Goal: Transaction & Acquisition: Purchase product/service

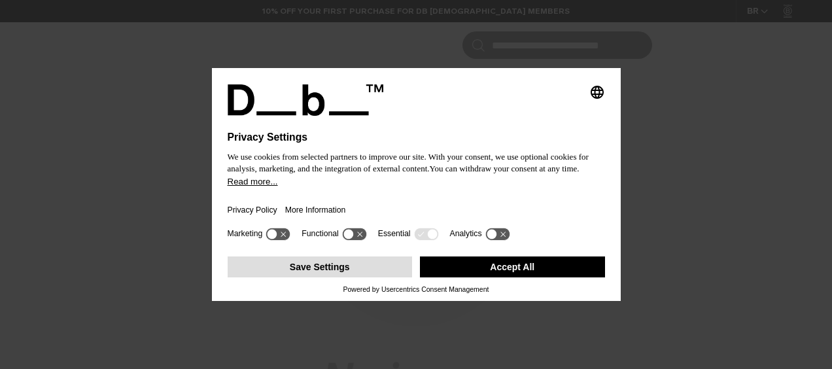
click at [377, 256] on div "Save Settings Accept All" at bounding box center [416, 268] width 377 height 34
click at [378, 272] on button "Save Settings" at bounding box center [320, 266] width 185 height 21
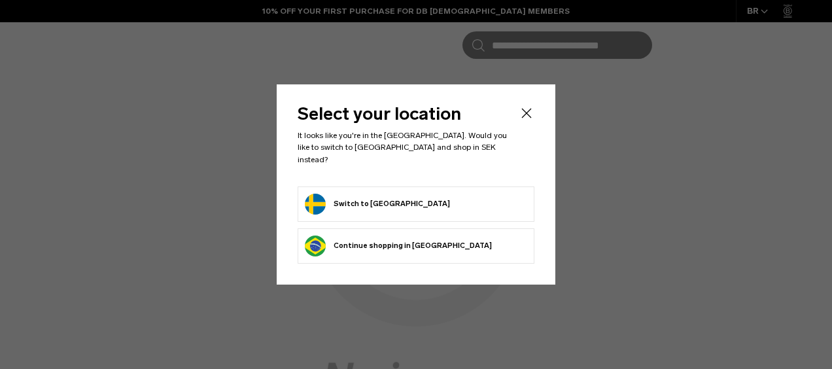
click at [364, 194] on button "Switch to Sweden" at bounding box center [377, 204] width 145 height 21
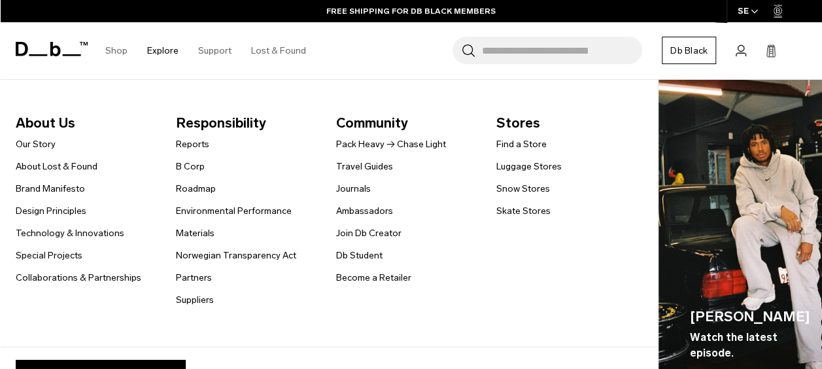
scroll to position [221, 0]
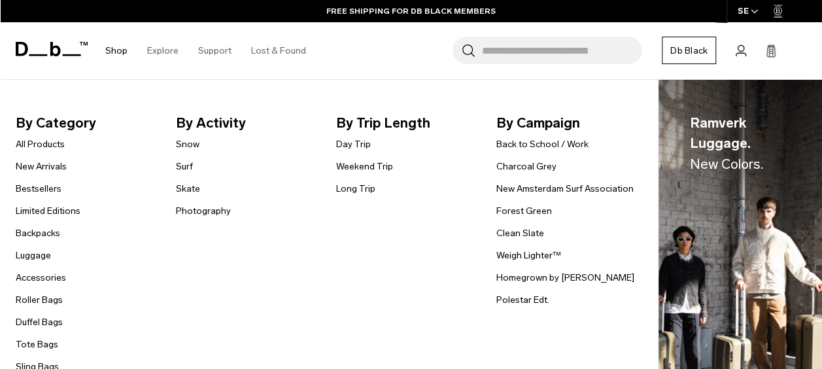
click at [115, 51] on link "Shop" at bounding box center [116, 50] width 22 height 46
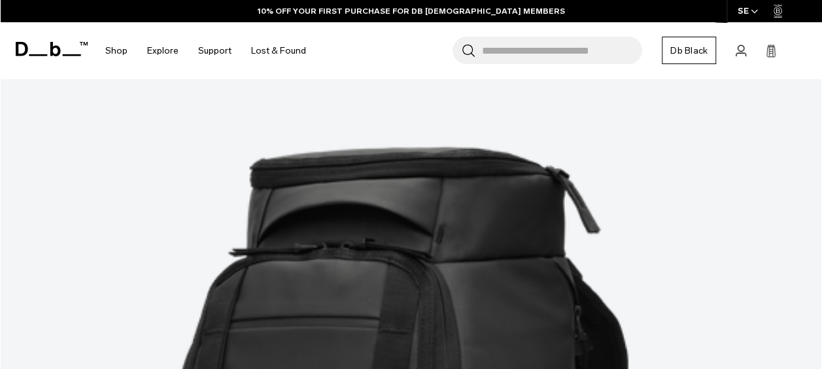
scroll to position [258, 0]
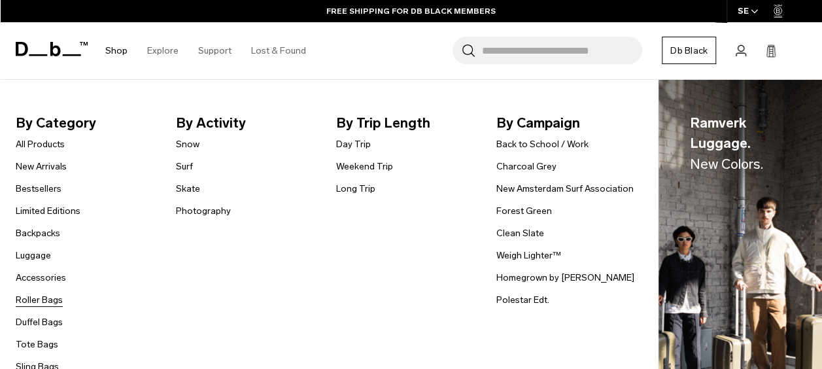
click at [44, 298] on link "Roller Bags" at bounding box center [39, 300] width 47 height 14
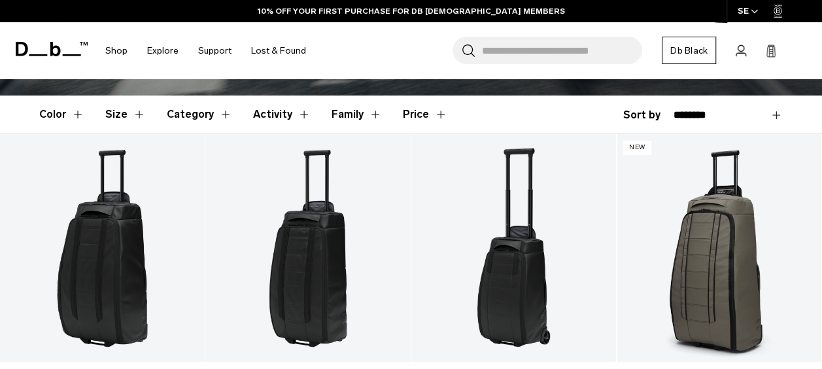
scroll to position [332, 0]
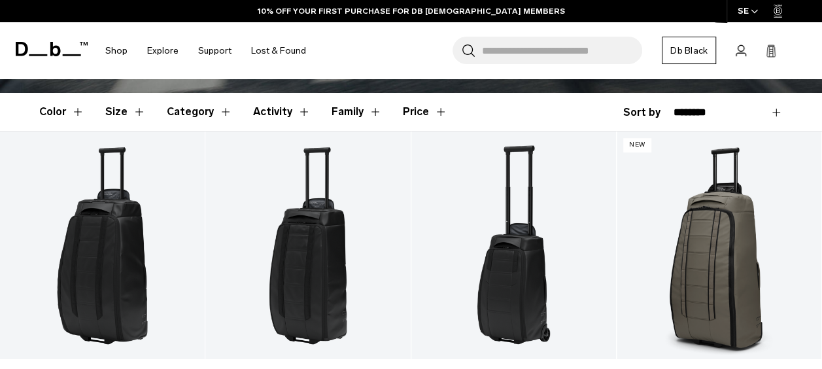
click at [182, 116] on button "Category" at bounding box center [199, 112] width 65 height 38
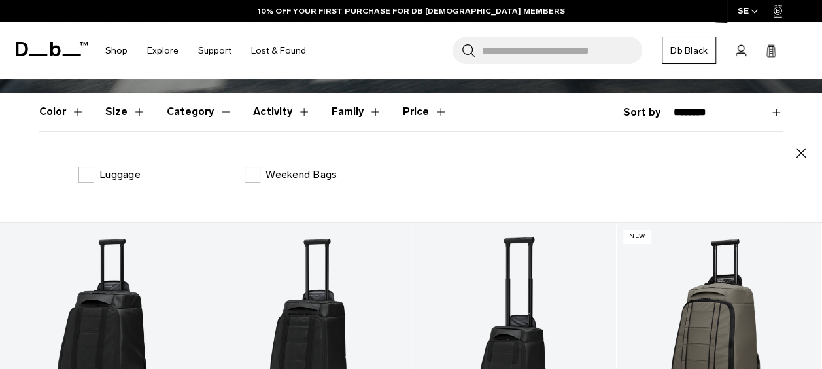
click at [182, 116] on button "Category" at bounding box center [199, 112] width 65 height 38
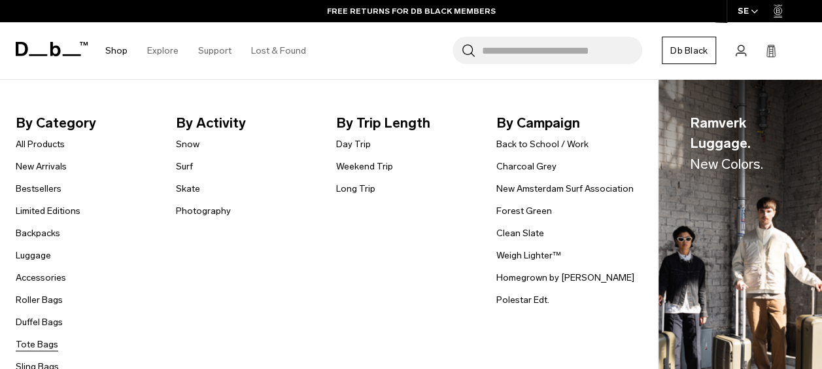
scroll to position [256, 0]
click at [37, 367] on link "Sling Bags" at bounding box center [37, 367] width 43 height 14
click at [47, 362] on link "Sling Bags" at bounding box center [37, 367] width 43 height 14
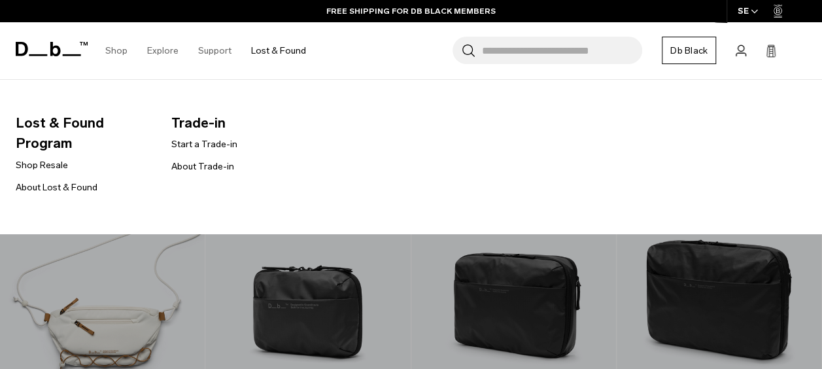
click at [284, 53] on link "Lost & Found" at bounding box center [278, 50] width 55 height 46
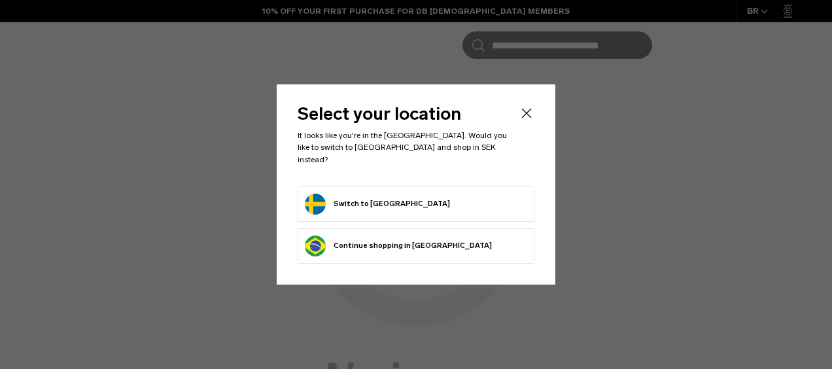
click at [362, 197] on button "Switch to Sweden" at bounding box center [377, 204] width 145 height 21
click at [527, 118] on icon "Close" at bounding box center [527, 113] width 16 height 16
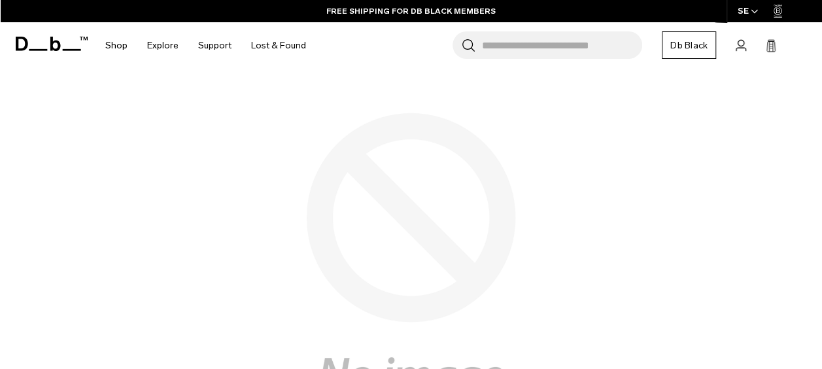
click at [772, 46] on icon at bounding box center [771, 45] width 10 height 13
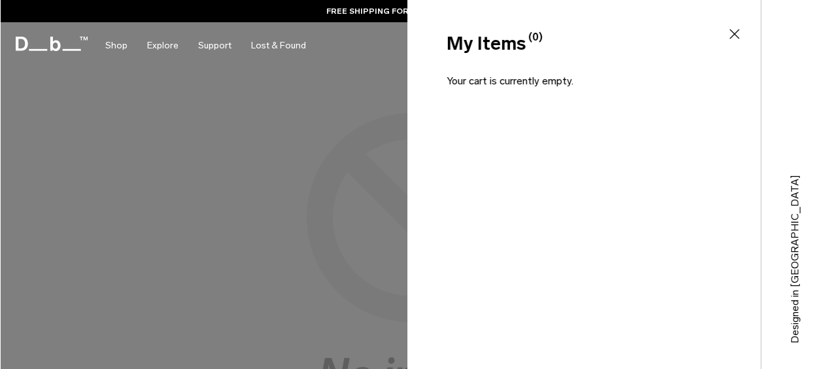
click at [742, 31] on div "My Items (0) Close" at bounding box center [582, 43] width 350 height 27
click at [733, 34] on icon at bounding box center [734, 34] width 10 height 10
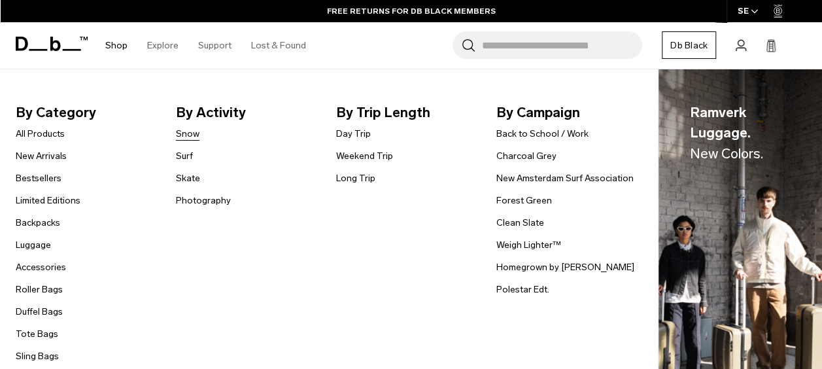
click at [190, 131] on link "Snow" at bounding box center [188, 134] width 24 height 14
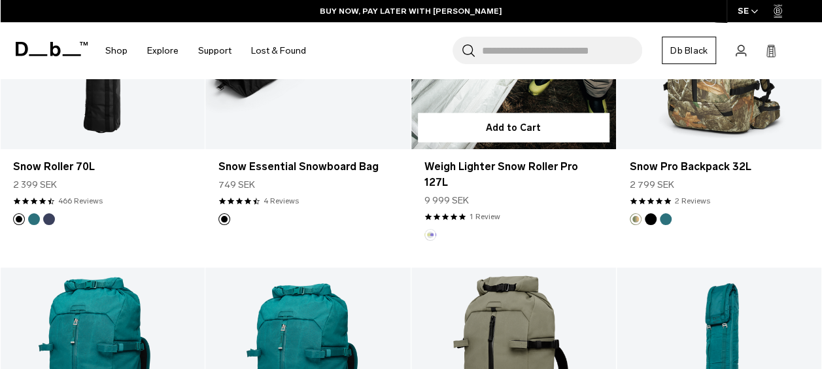
scroll to position [1395, 0]
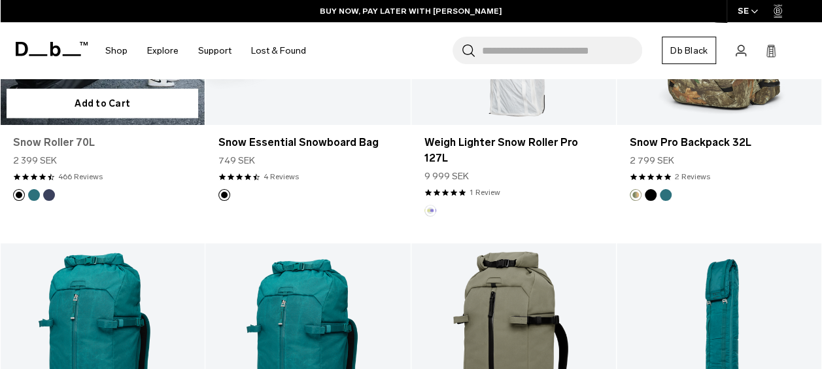
click at [148, 142] on link "Snow Roller 70L" at bounding box center [102, 143] width 179 height 16
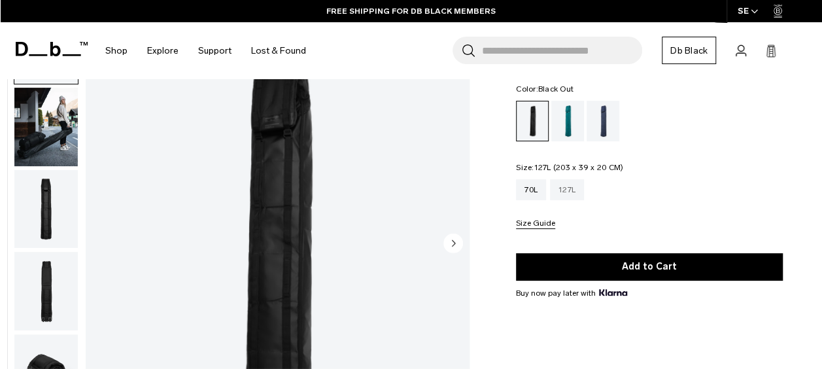
click at [569, 191] on div "127L" at bounding box center [567, 189] width 34 height 21
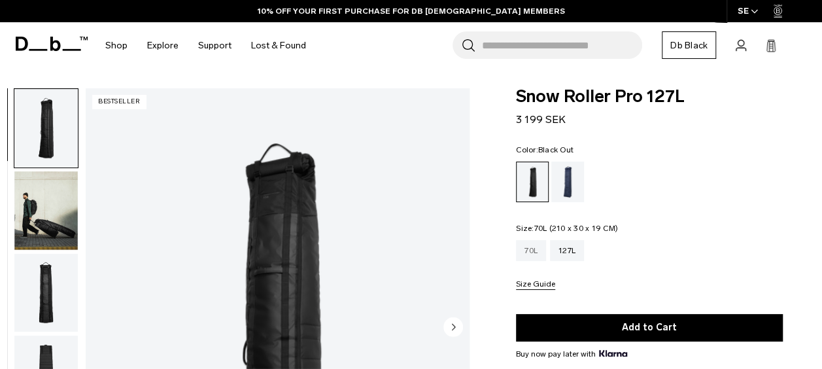
click at [530, 251] on div "70L" at bounding box center [531, 250] width 30 height 21
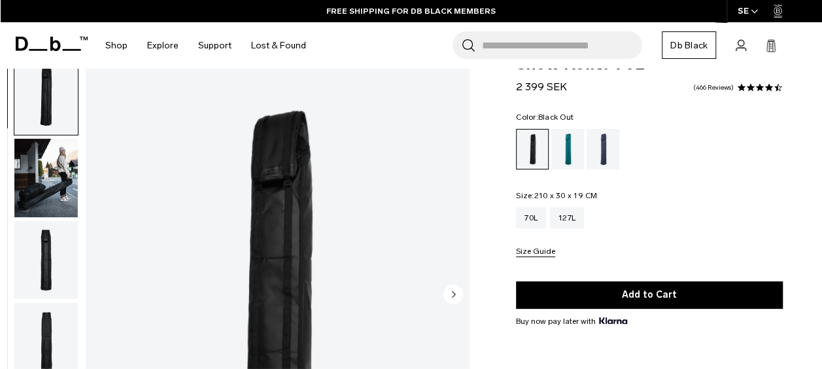
scroll to position [29, 0]
